Goal: Check status: Check status

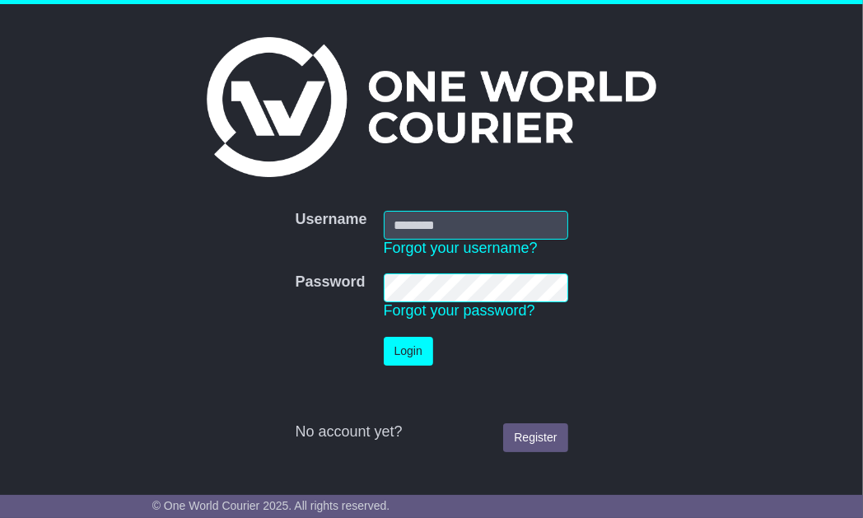
click at [469, 224] on input "Username" at bounding box center [476, 225] width 184 height 29
type input "**********"
click at [415, 349] on button "Login" at bounding box center [408, 351] width 49 height 29
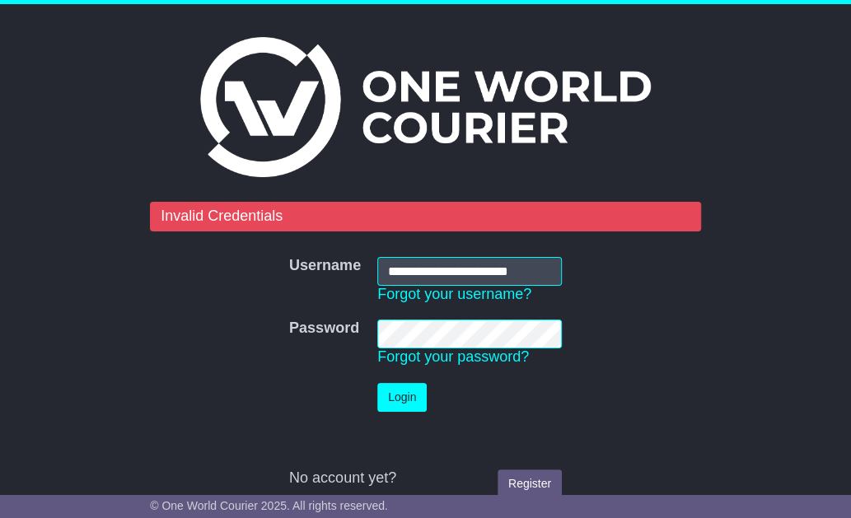
click at [428, 316] on td "Password Forgot your password?" at bounding box center [469, 342] width 201 height 63
click at [315, 336] on tr "Password Password Forgot your password?" at bounding box center [425, 342] width 289 height 63
click at [408, 390] on button "Login" at bounding box center [401, 397] width 49 height 29
click at [404, 407] on button "Login" at bounding box center [401, 397] width 49 height 29
click at [340, 320] on tr "Password Password Forgot your password?" at bounding box center [425, 342] width 289 height 63
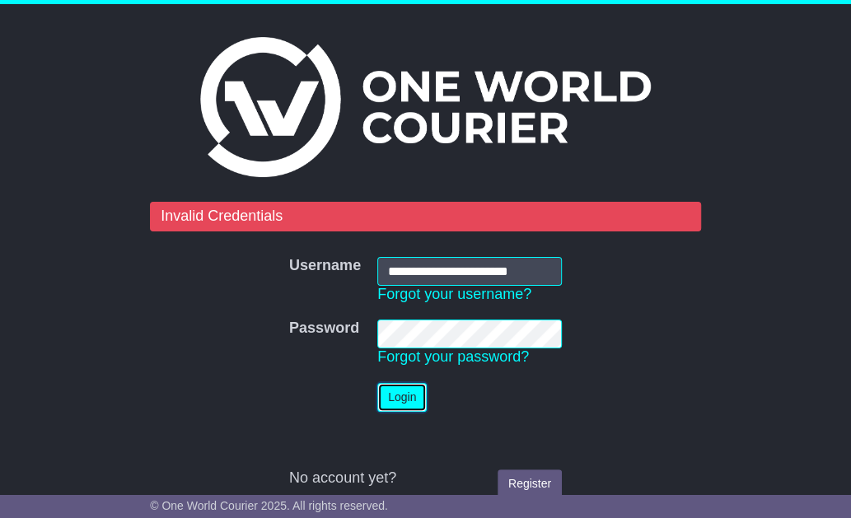
click at [401, 401] on button "Login" at bounding box center [401, 397] width 49 height 29
click at [439, 356] on link "Forgot your password?" at bounding box center [453, 356] width 152 height 16
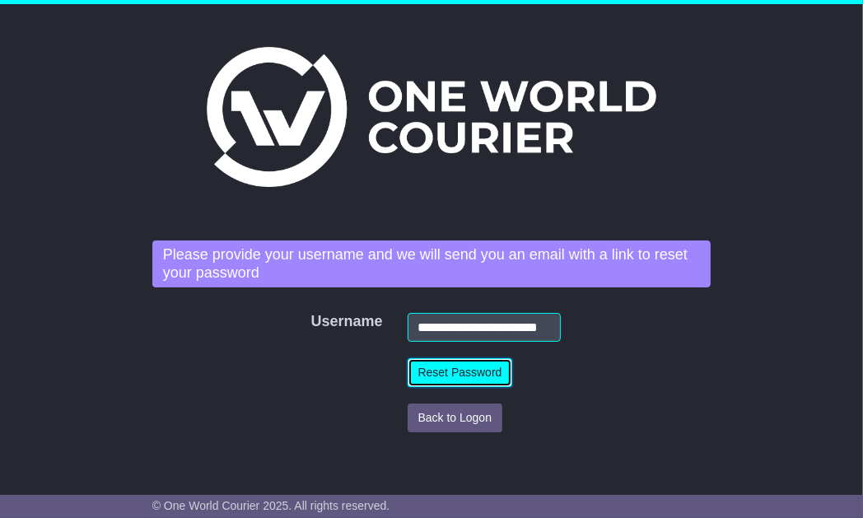
click at [445, 377] on button "Reset Password" at bounding box center [460, 372] width 105 height 29
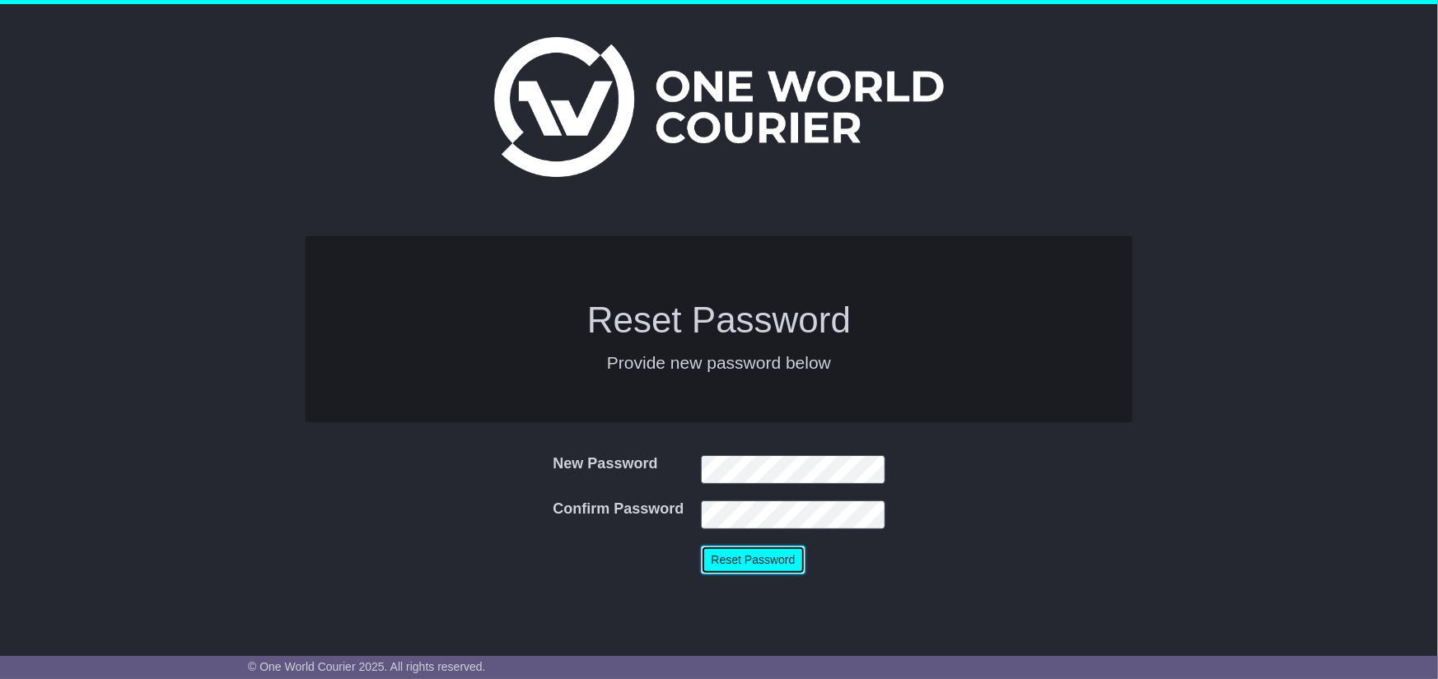
click at [754, 553] on button "Reset Password" at bounding box center [753, 560] width 105 height 29
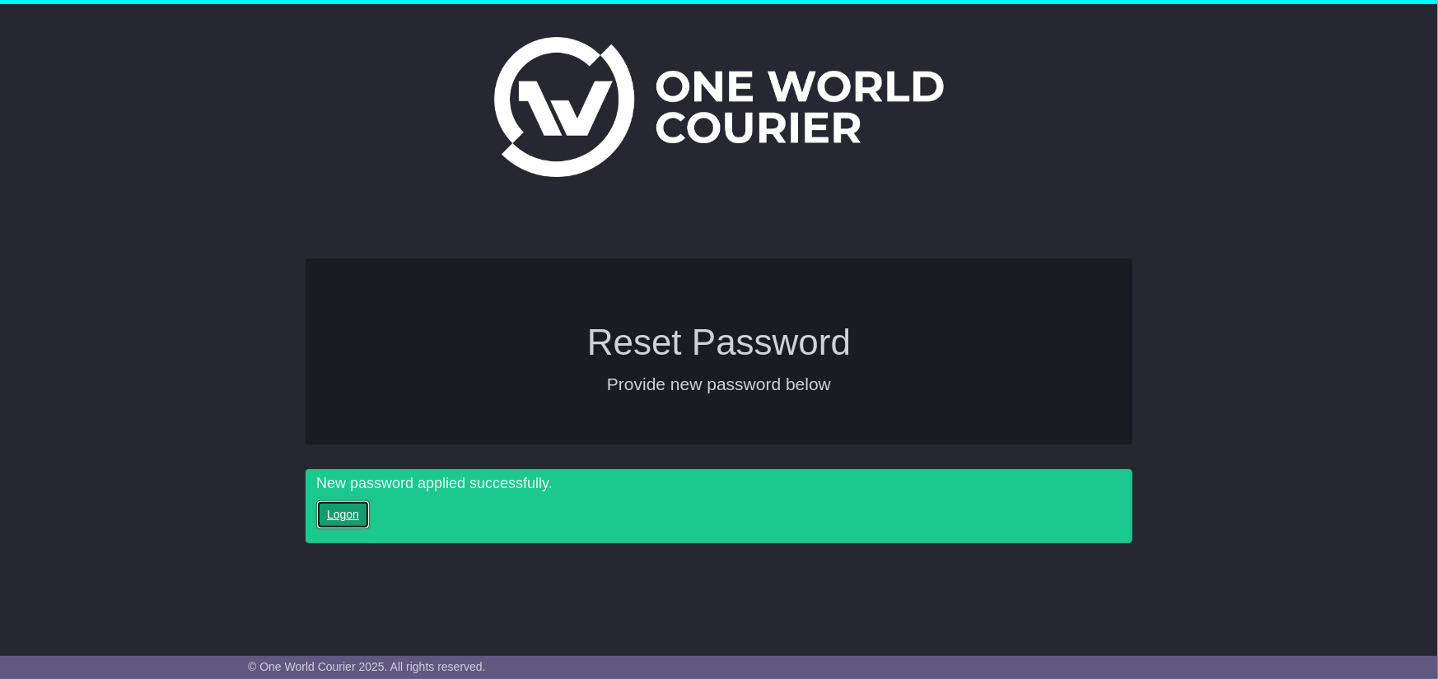
click at [335, 516] on link "Logon" at bounding box center [343, 515] width 54 height 29
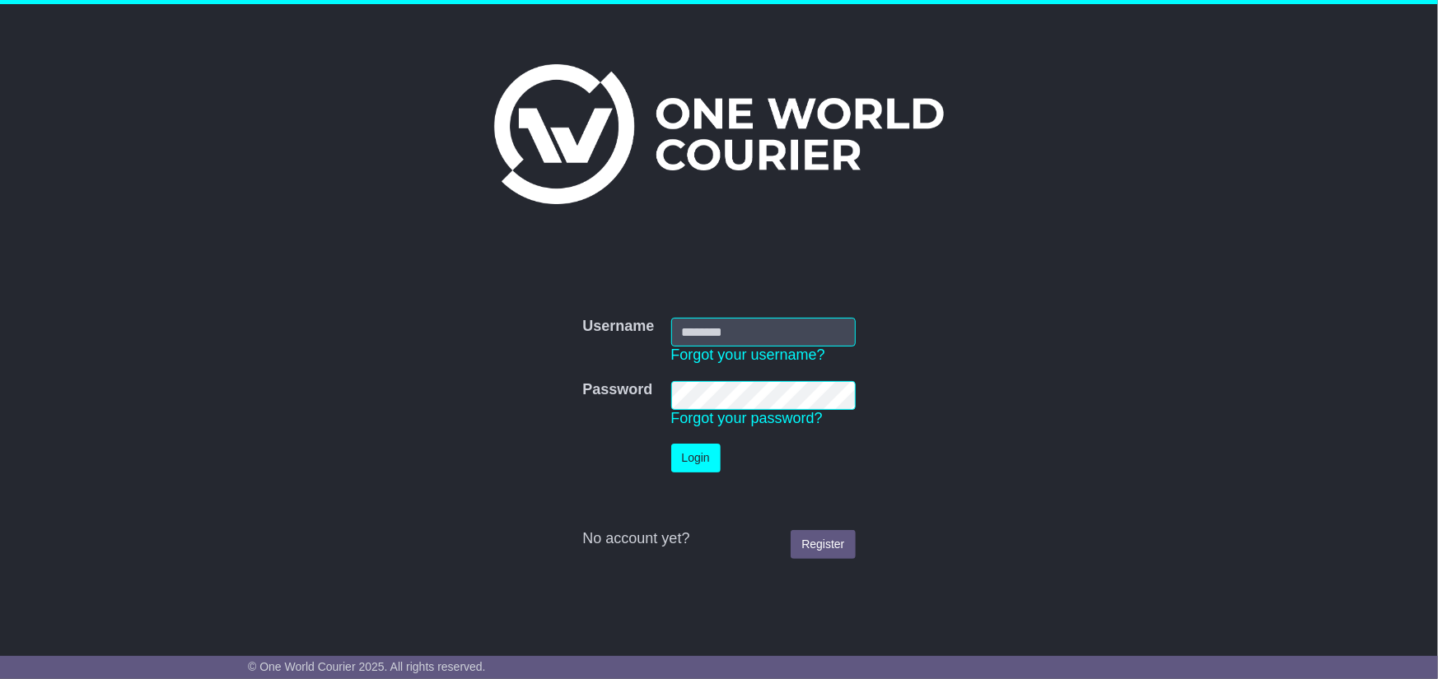
click at [701, 328] on input "Username" at bounding box center [763, 332] width 184 height 29
type input "**********"
click at [680, 462] on button "Login" at bounding box center [695, 458] width 49 height 29
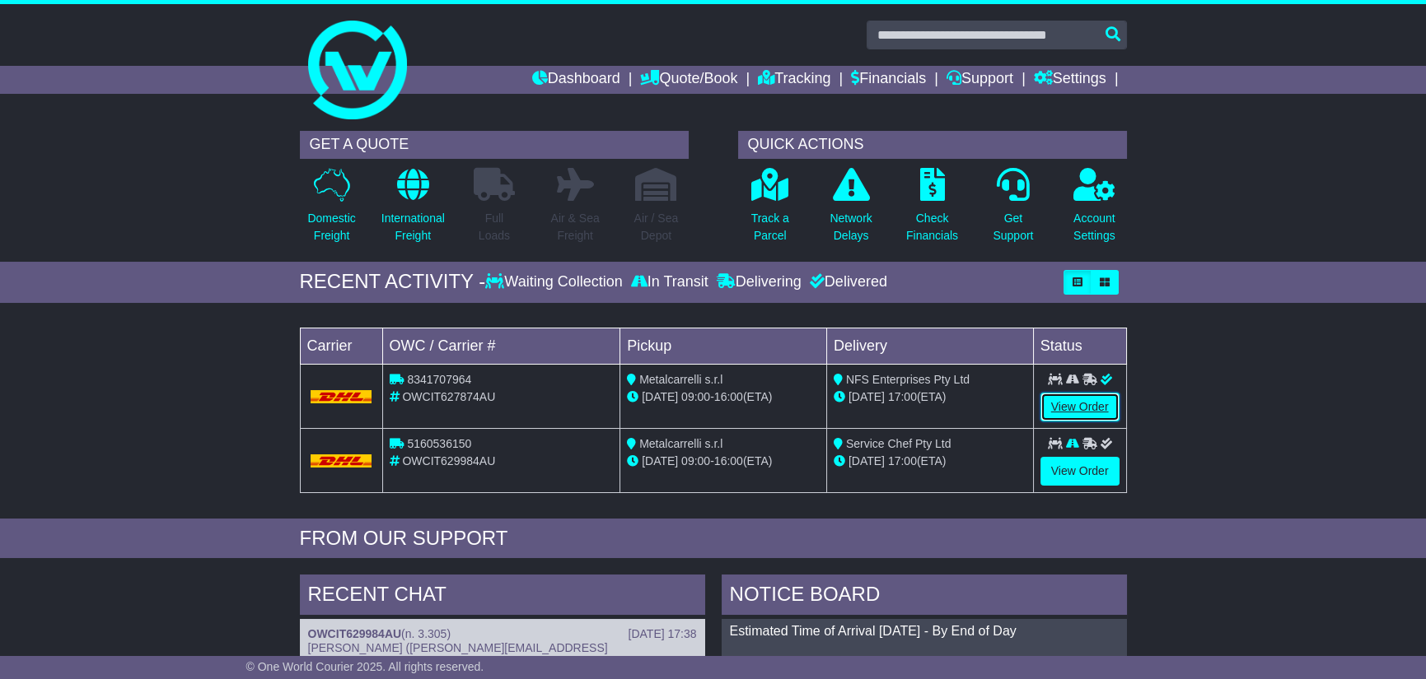
click at [1063, 403] on link "View Order" at bounding box center [1079, 407] width 79 height 29
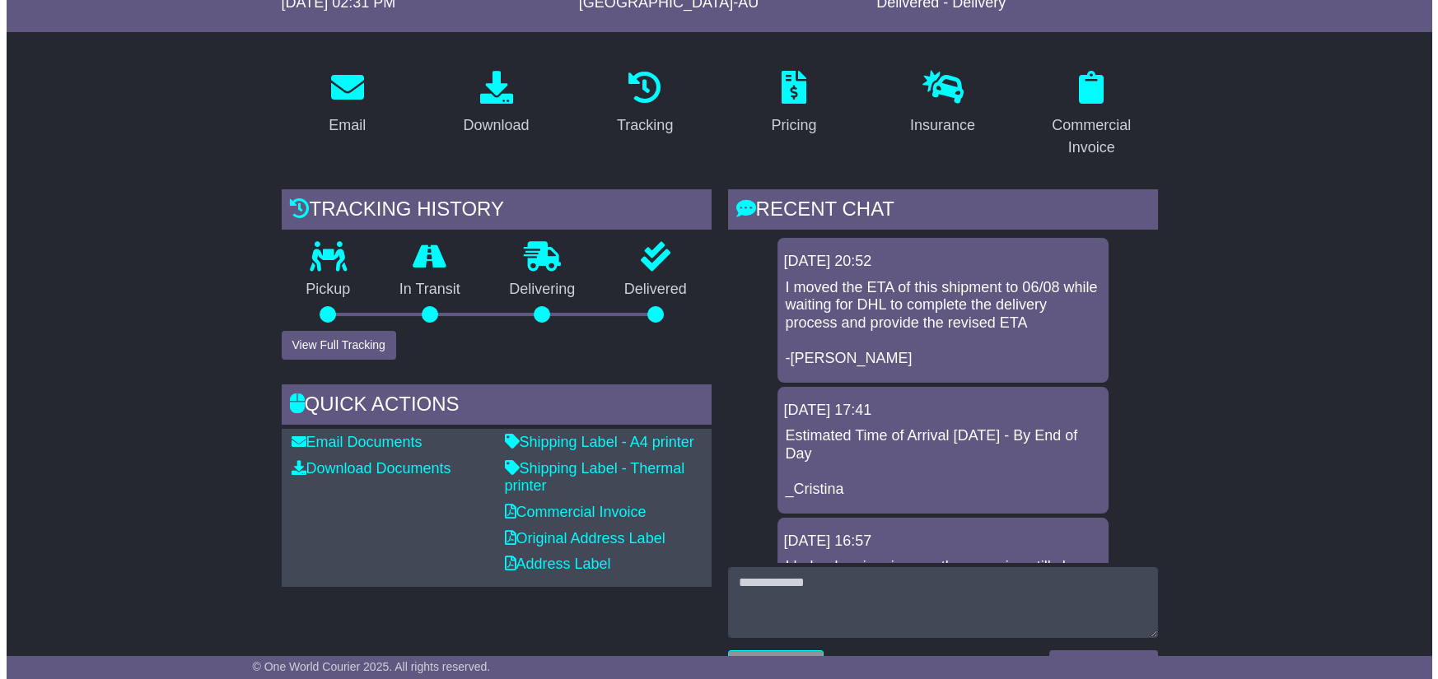
scroll to position [247, 0]
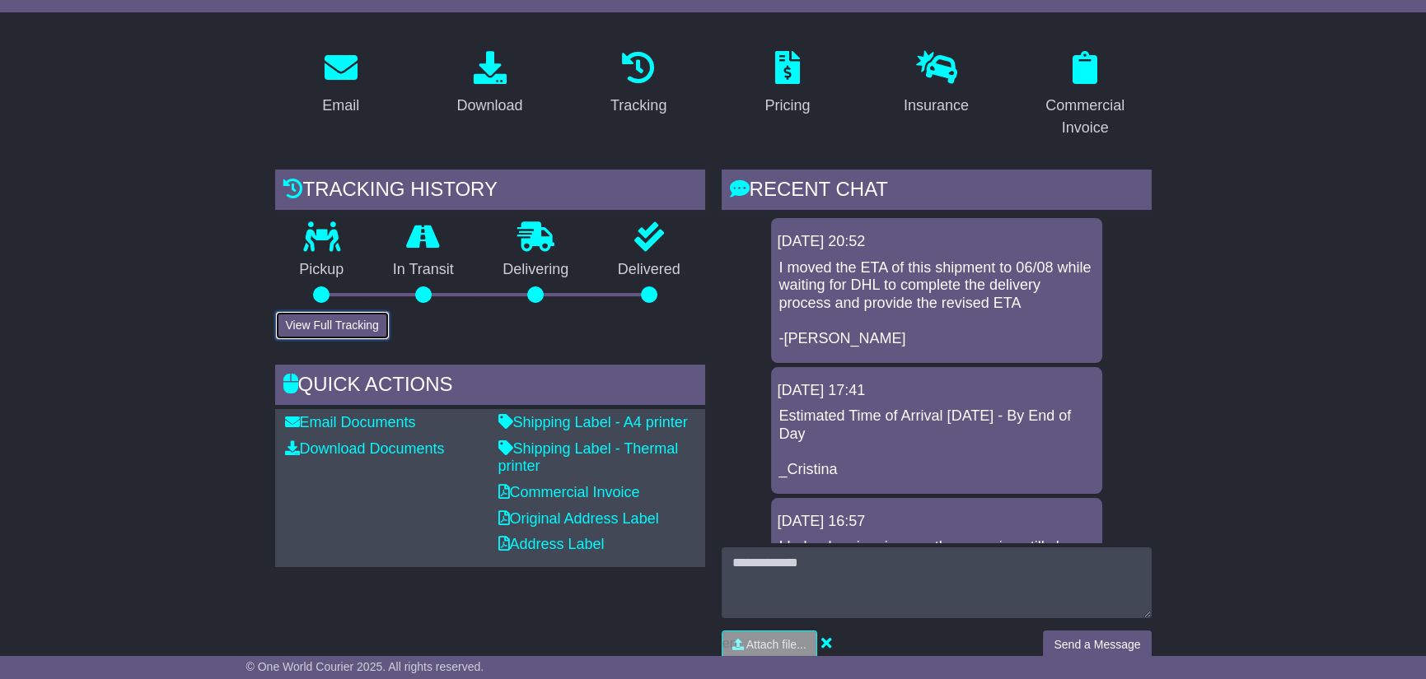
click at [325, 322] on button "View Full Tracking" at bounding box center [332, 325] width 114 height 29
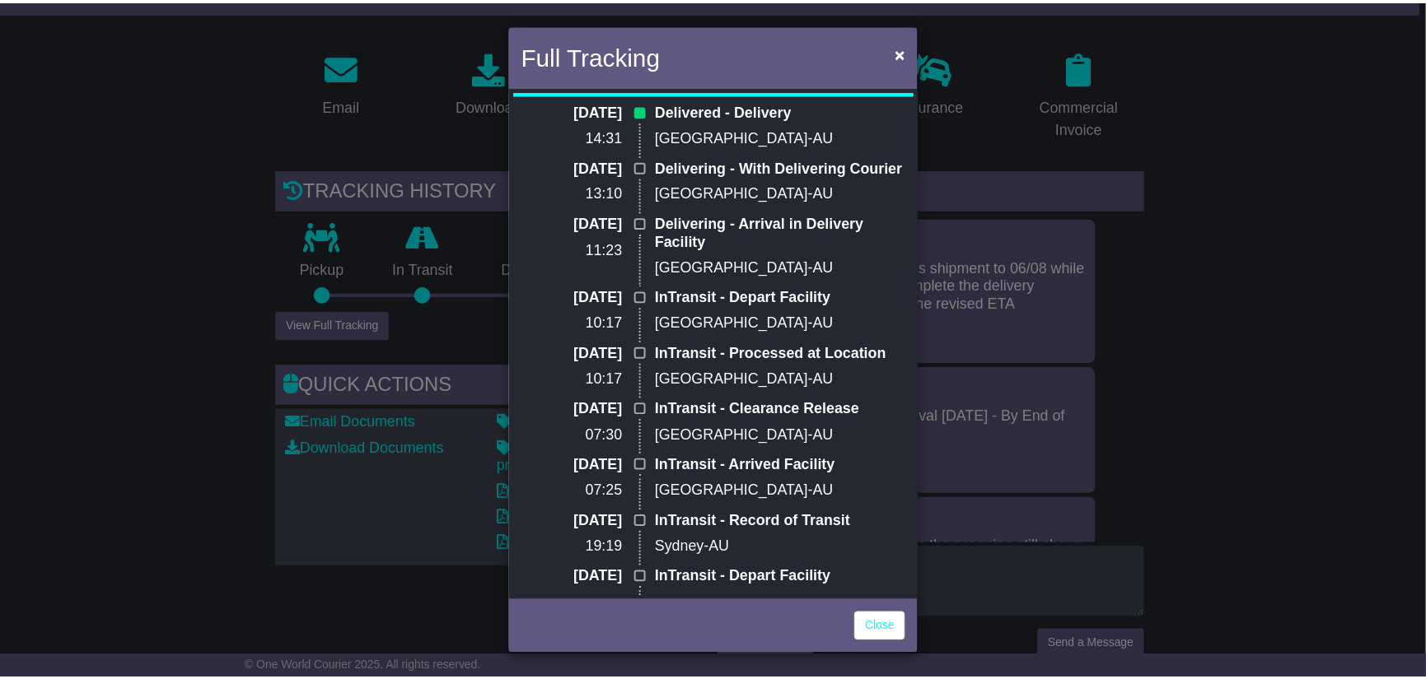
scroll to position [0, 0]
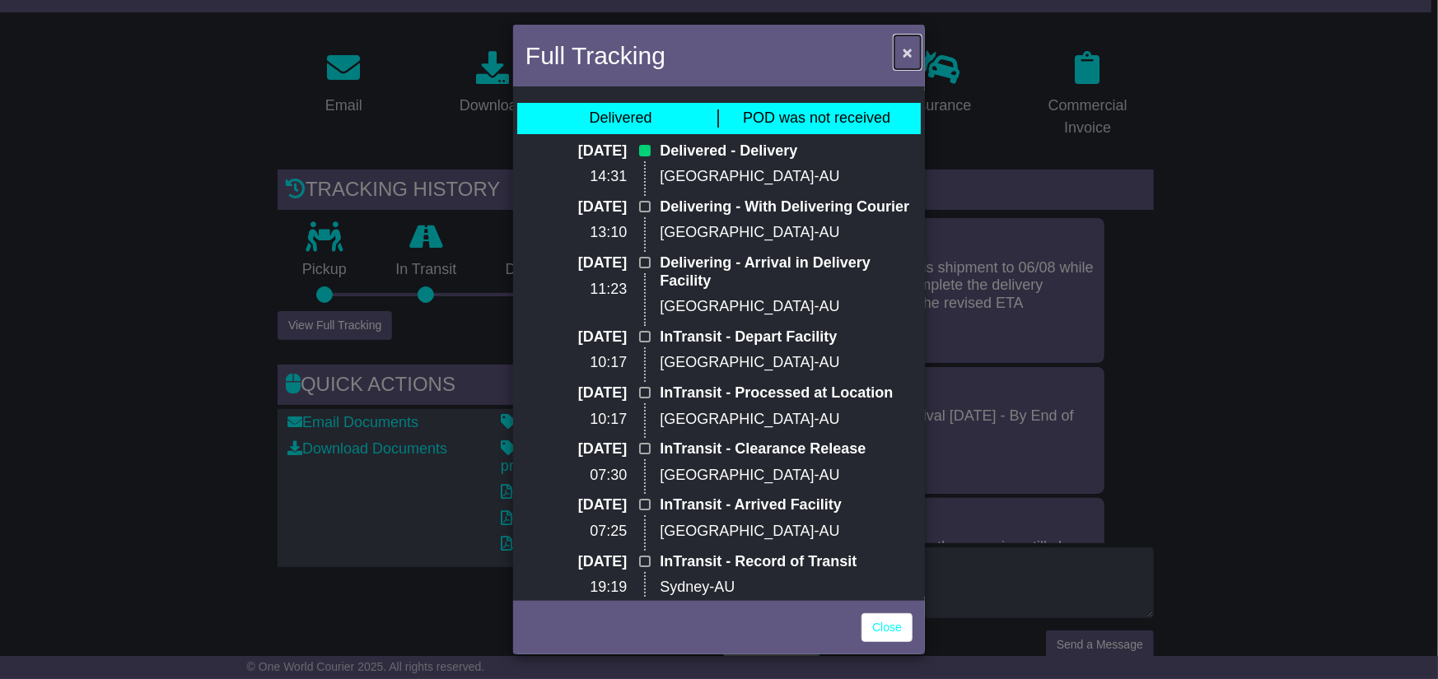
click at [908, 51] on span "×" at bounding box center [908, 52] width 10 height 19
